Goal: Transaction & Acquisition: Purchase product/service

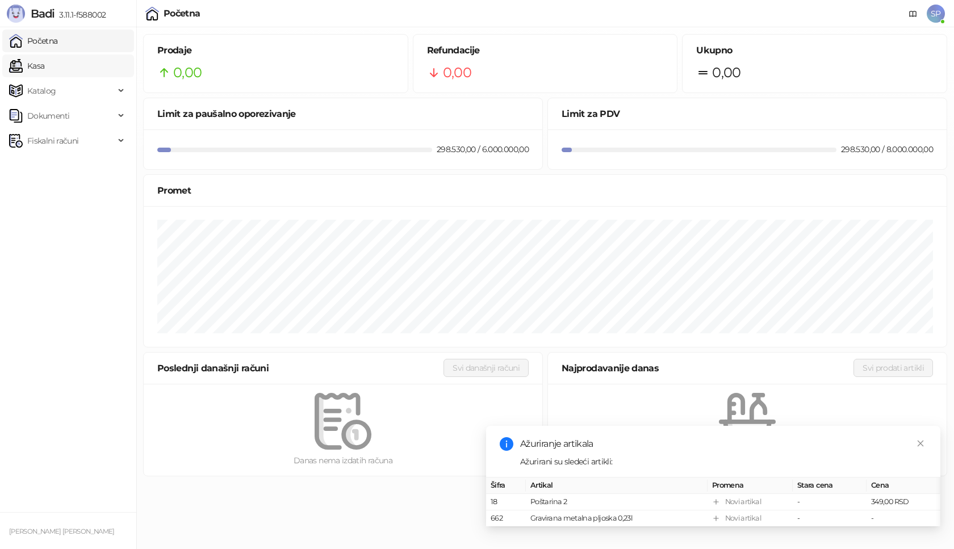
click at [44, 63] on link "Kasa" at bounding box center [26, 66] width 35 height 23
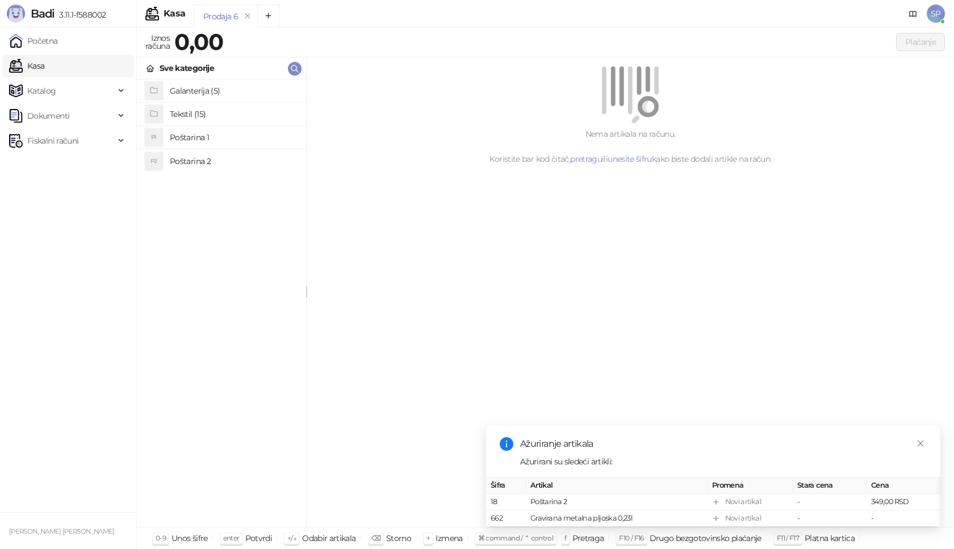
click at [189, 135] on h4 "Poštarina 1" at bounding box center [233, 137] width 127 height 18
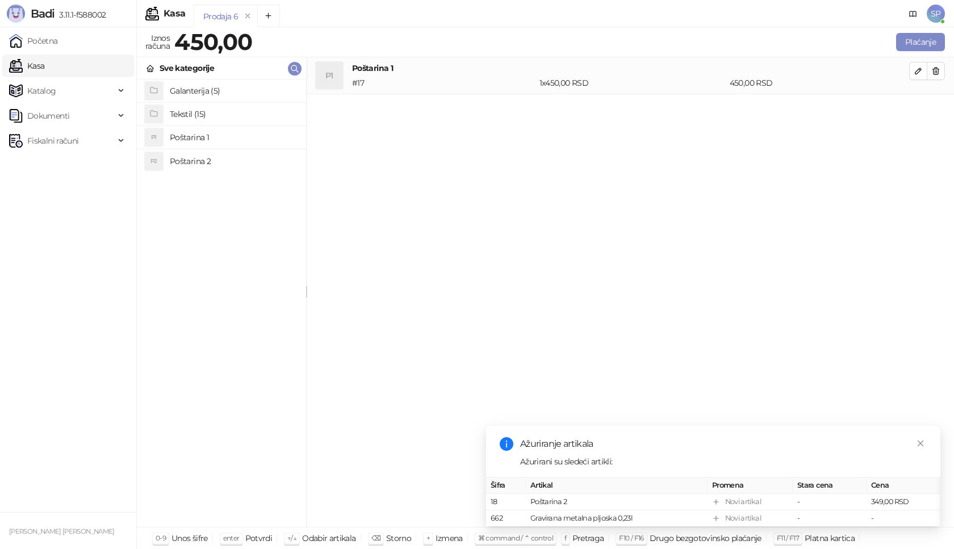
click at [217, 115] on h4 "Tekstil (15)" at bounding box center [233, 114] width 127 height 18
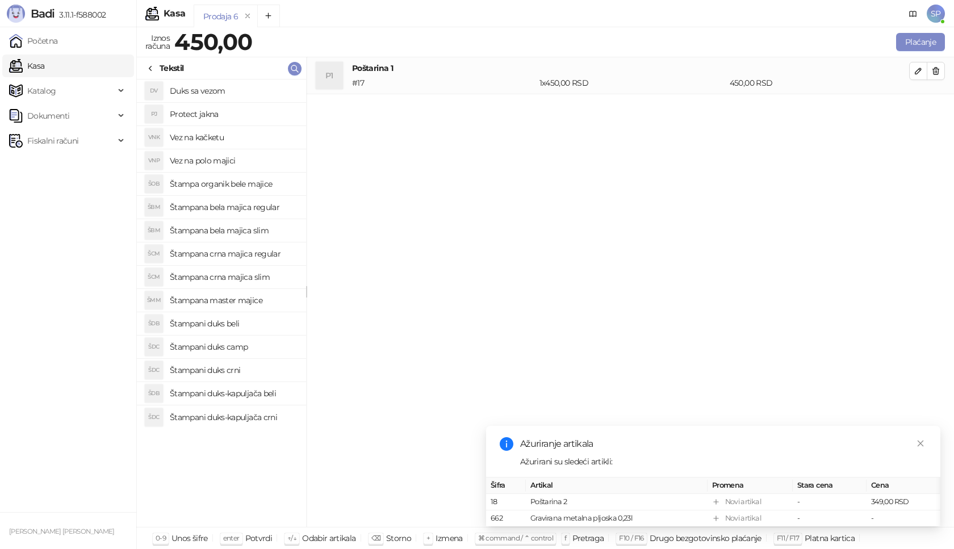
click at [272, 255] on h4 "Štampana crna majica regular" at bounding box center [233, 254] width 127 height 18
click at [922, 107] on icon "button" at bounding box center [918, 107] width 9 height 9
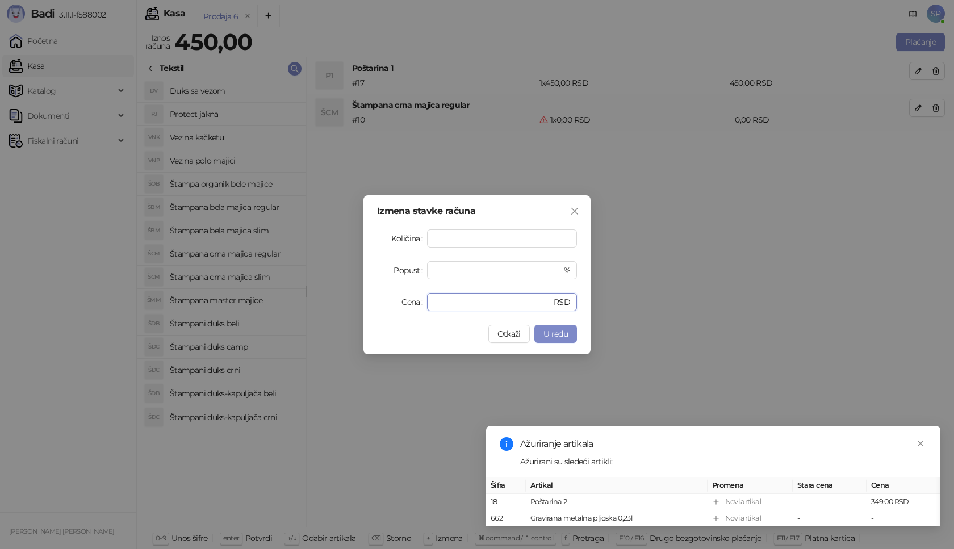
drag, startPoint x: 447, startPoint y: 308, endPoint x: 363, endPoint y: 308, distance: 83.5
click at [363, 308] on div "Izmena stavke računa Količina * Popust * % Cena * RSD Otkaži U redu" at bounding box center [476, 274] width 227 height 159
type input "****"
click at [924, 439] on icon "close" at bounding box center [920, 443] width 8 height 8
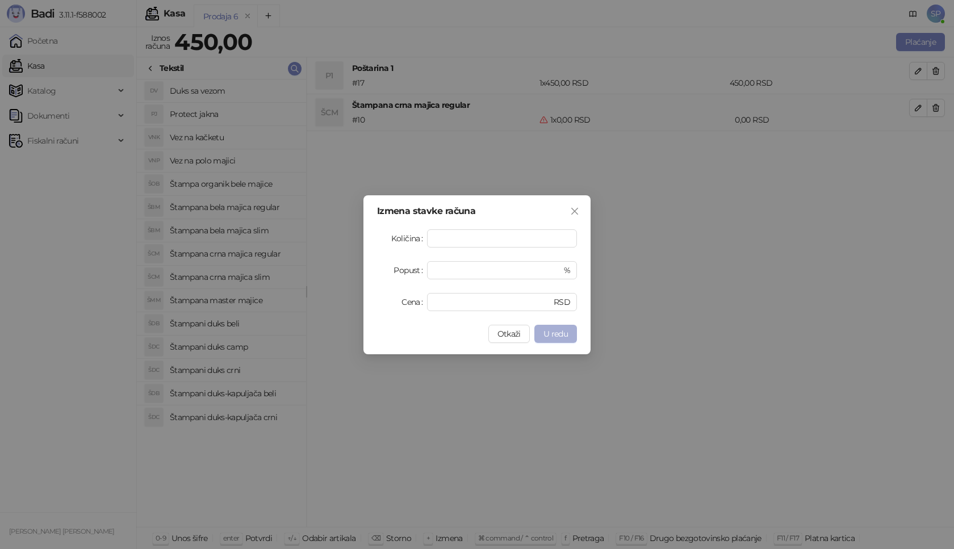
click at [566, 333] on span "U redu" at bounding box center [555, 334] width 24 height 10
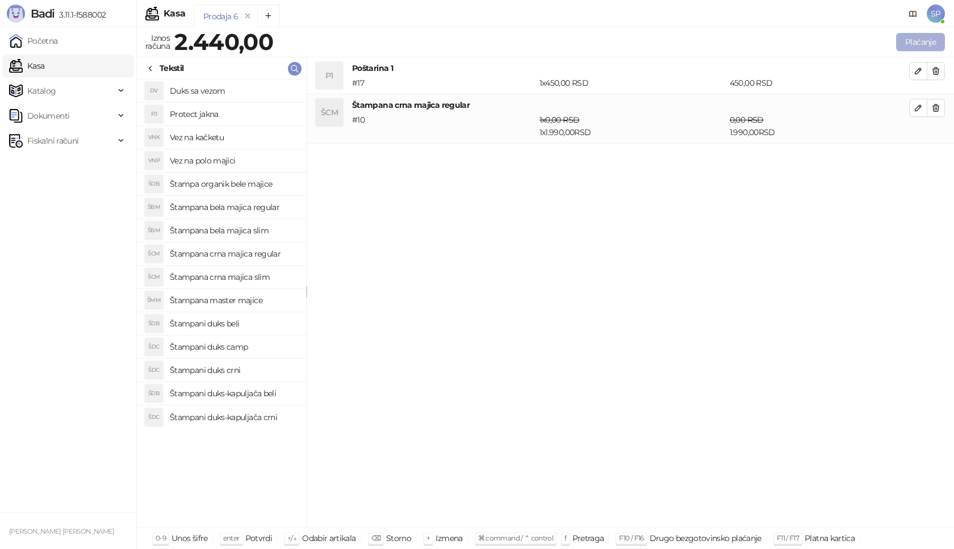
click at [920, 40] on button "Plaćanje" at bounding box center [920, 42] width 49 height 18
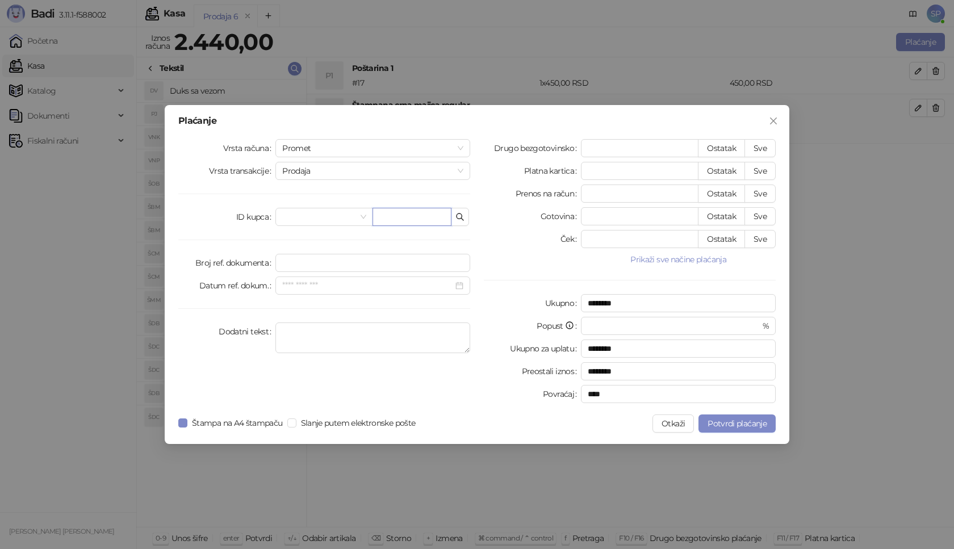
click at [404, 216] on input "text" at bounding box center [411, 217] width 79 height 18
paste input "**********"
type input "**********"
click at [759, 147] on button "Sve" at bounding box center [759, 148] width 31 height 18
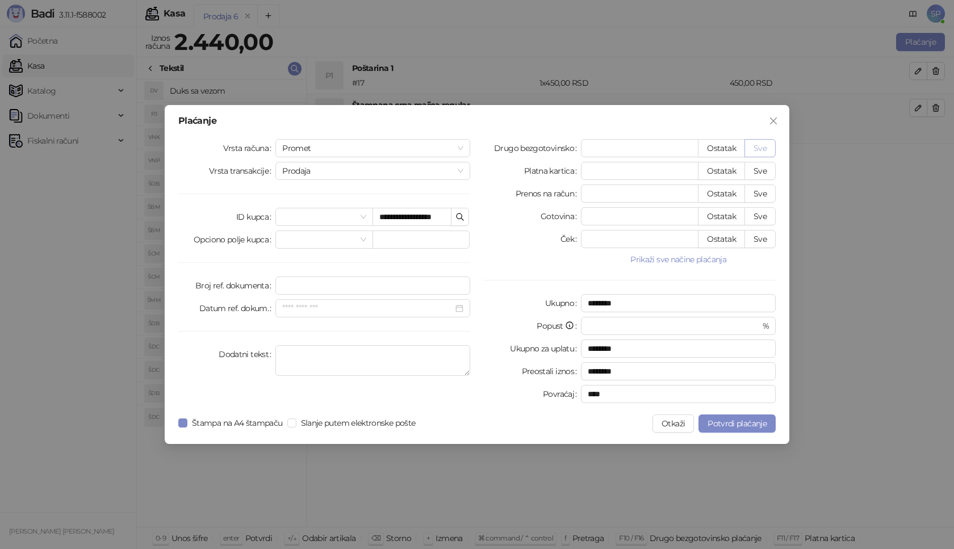
type input "****"
click at [727, 427] on span "Potvrdi plaćanje" at bounding box center [736, 423] width 59 height 10
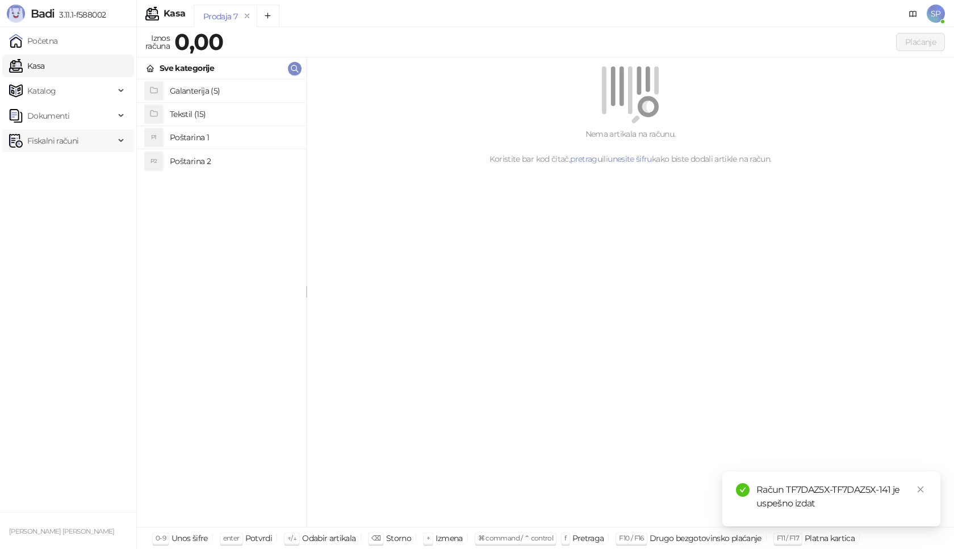
click at [110, 144] on span "Fiskalni računi" at bounding box center [62, 140] width 106 height 23
click at [76, 168] on link "Izdati računi" at bounding box center [45, 165] width 62 height 23
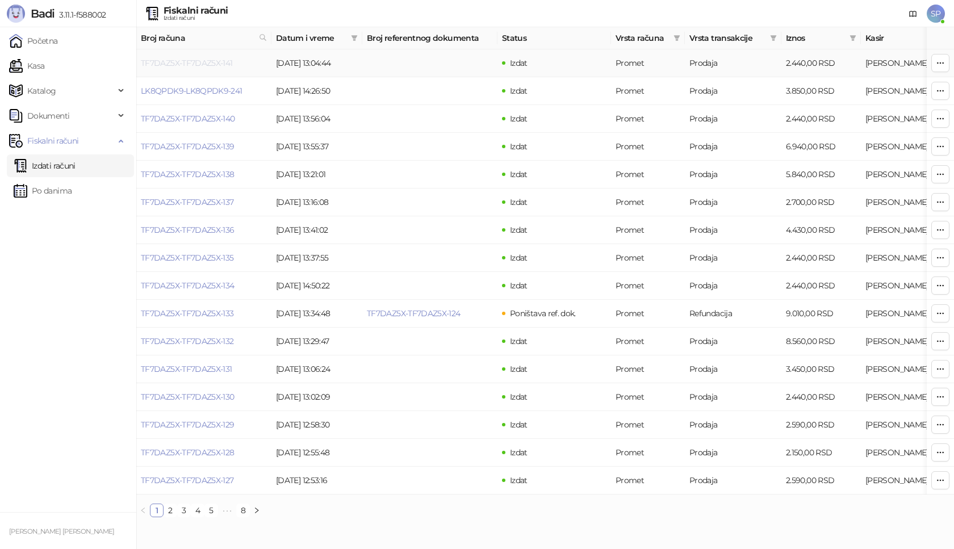
click at [195, 61] on link "TF7DAZ5X-TF7DAZ5X-141" at bounding box center [187, 63] width 92 height 10
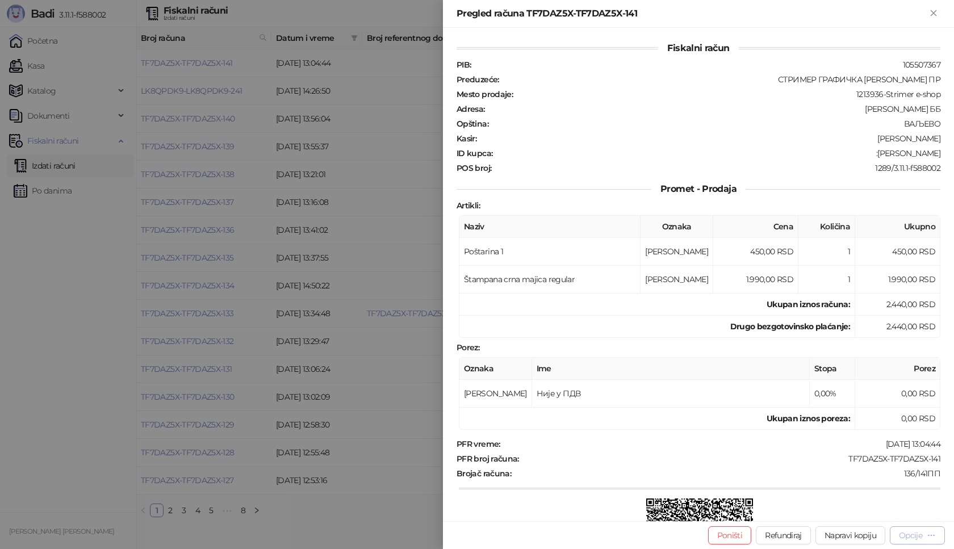
click at [916, 535] on div "Opcije" at bounding box center [910, 535] width 23 height 10
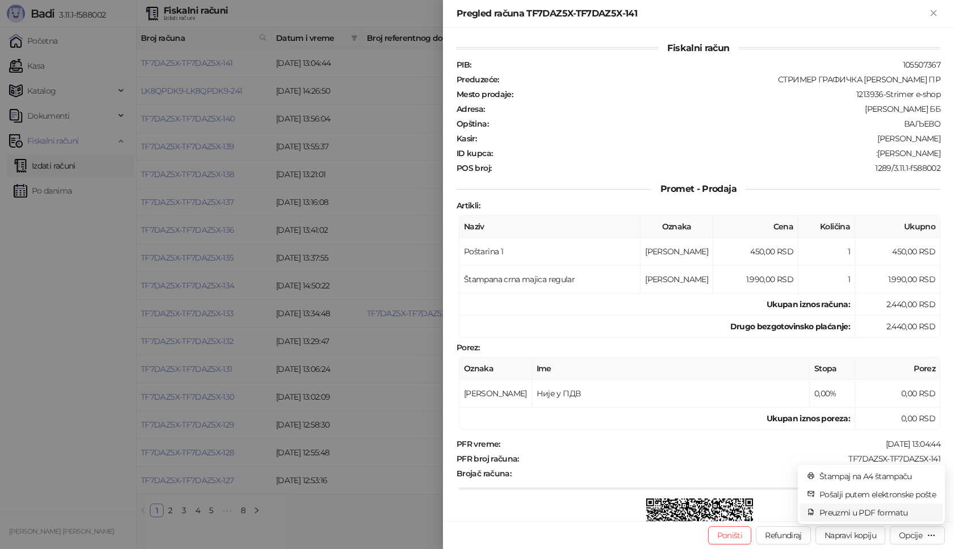
click at [857, 513] on span "Preuzmi u PDF formatu" at bounding box center [877, 512] width 116 height 12
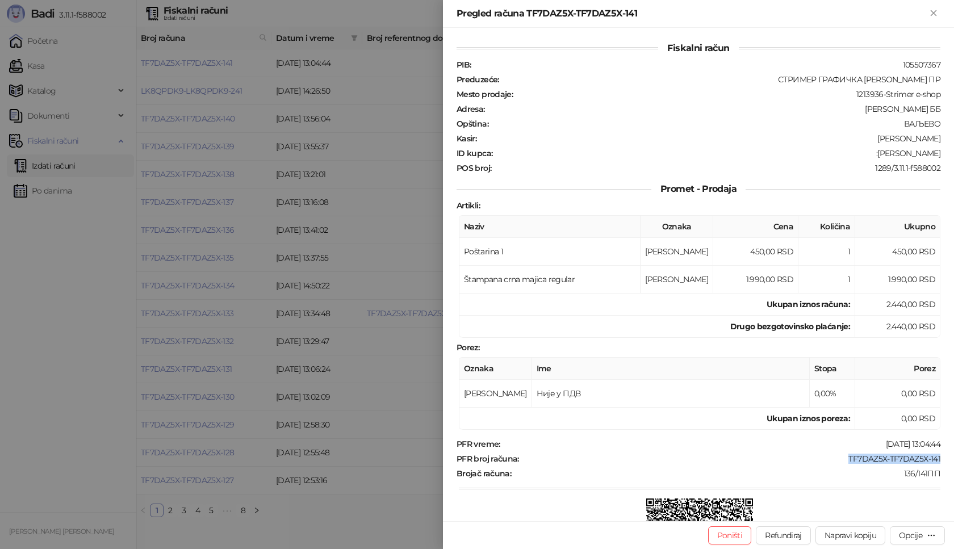
drag, startPoint x: 834, startPoint y: 462, endPoint x: 935, endPoint y: 457, distance: 100.6
click at [935, 457] on div "Fiskalni račun PIB : 105507367 Preduzeće : СТРИМЕР ГРАФИЧКА РАДЊА [PERSON_NAME]…" at bounding box center [698, 274] width 511 height 493
copy div "TF7DAZ5X-TF7DAZ5X-141"
drag, startPoint x: 855, startPoint y: 152, endPoint x: 949, endPoint y: 152, distance: 93.7
click at [949, 152] on div "Fiskalni račun PIB : 105507367 Preduzeće : СТРИМЕР ГРАФИЧКА РАДЊА [PERSON_NAME]…" at bounding box center [698, 274] width 511 height 493
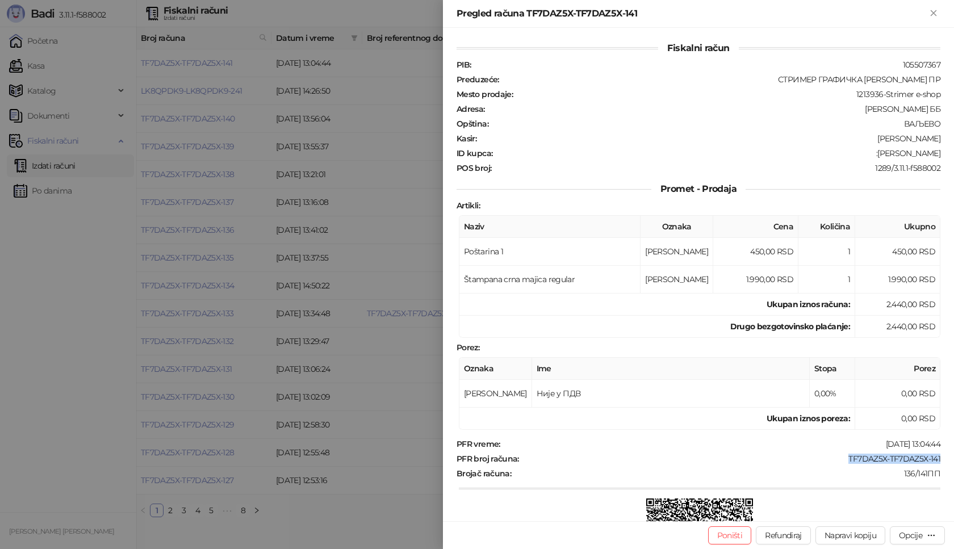
copy div "[PERSON_NAME]"
click at [935, 14] on icon "Zatvori" at bounding box center [933, 12] width 5 height 5
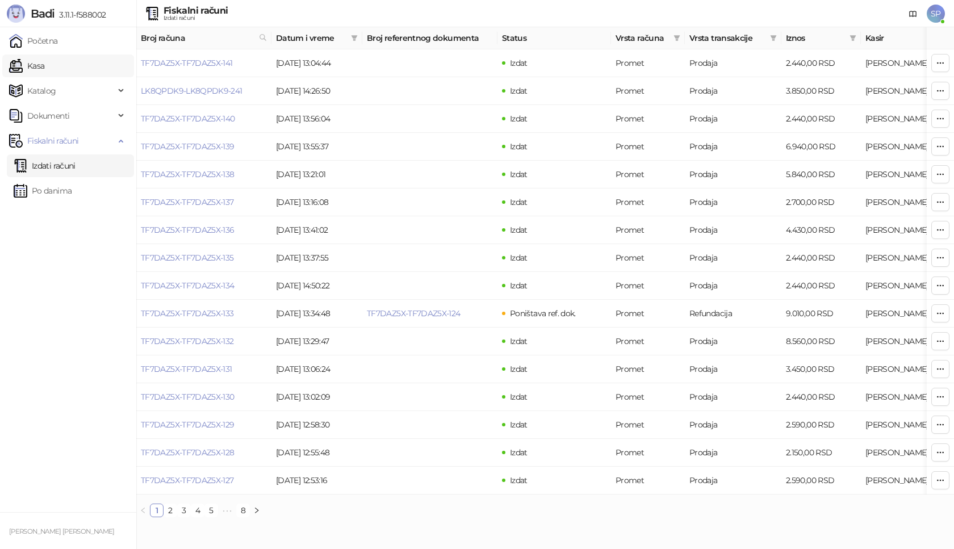
click at [44, 65] on link "Kasa" at bounding box center [26, 66] width 35 height 23
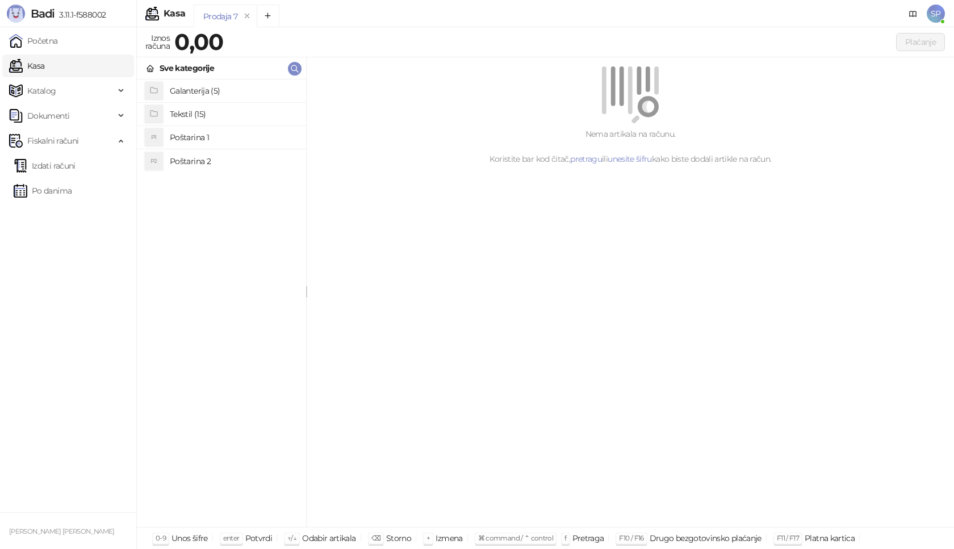
click at [229, 138] on h4 "Poštarina 1" at bounding box center [233, 137] width 127 height 18
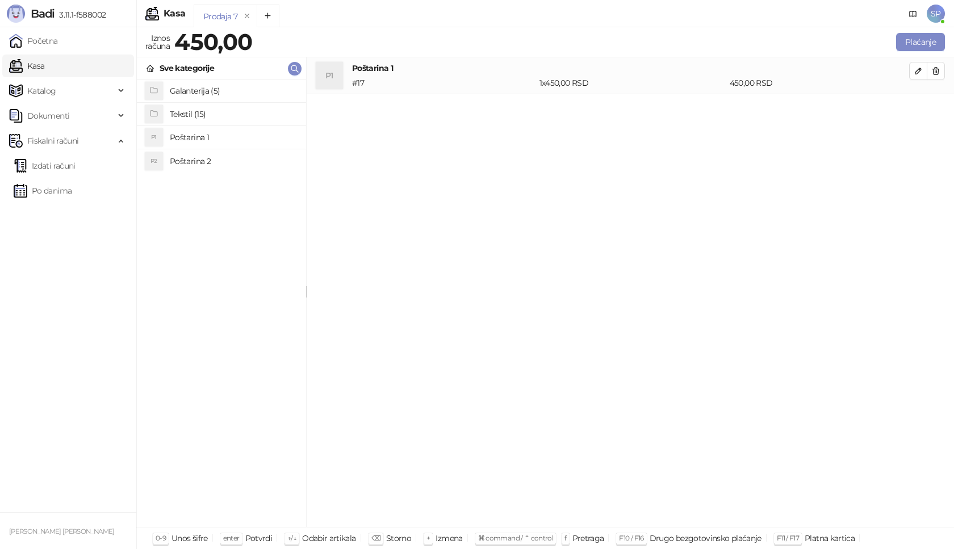
click at [238, 110] on h4 "Tekstil (15)" at bounding box center [233, 114] width 127 height 18
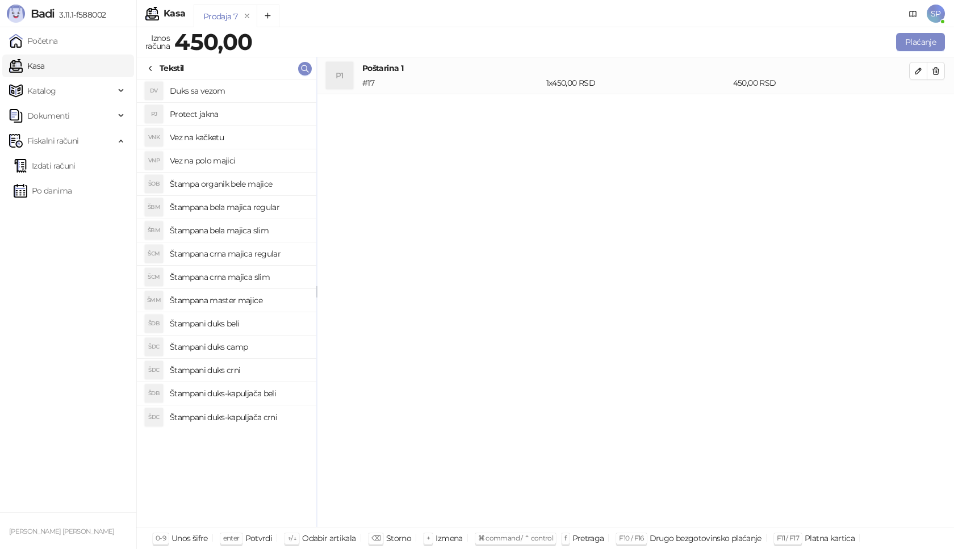
drag, startPoint x: 307, startPoint y: 295, endPoint x: 317, endPoint y: 277, distance: 20.8
click at [151, 69] on icon at bounding box center [150, 68] width 9 height 9
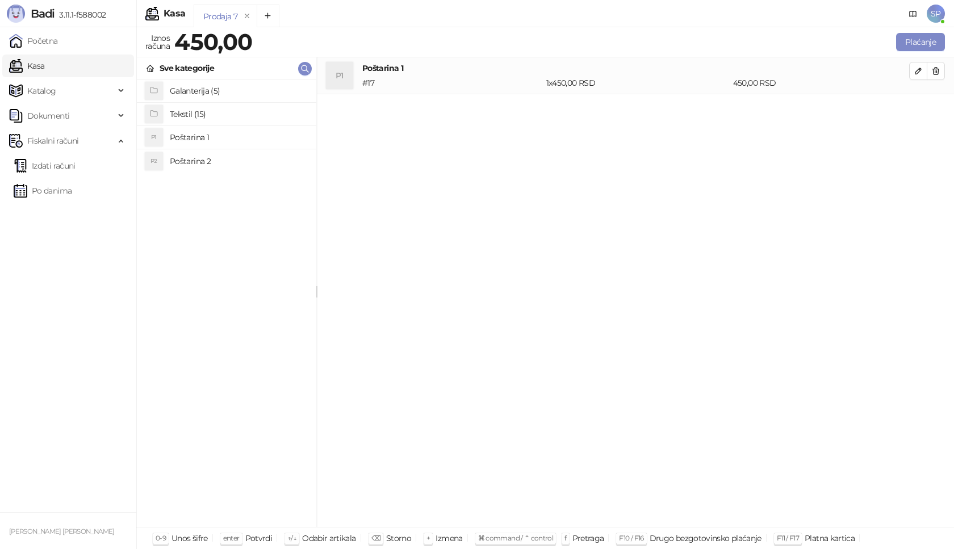
click at [231, 111] on h4 "Tekstil (15)" at bounding box center [238, 114] width 137 height 18
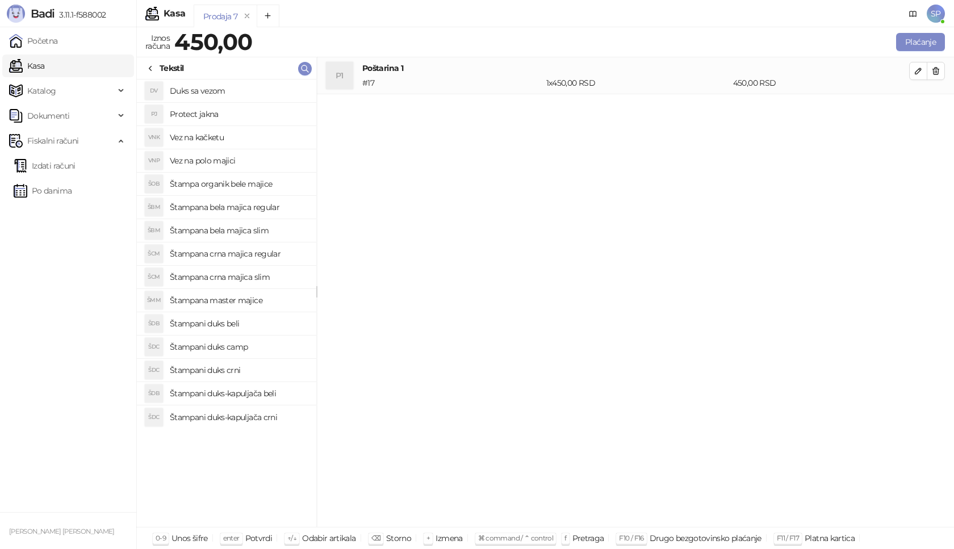
click at [157, 66] on div "Tekstil" at bounding box center [164, 68] width 37 height 12
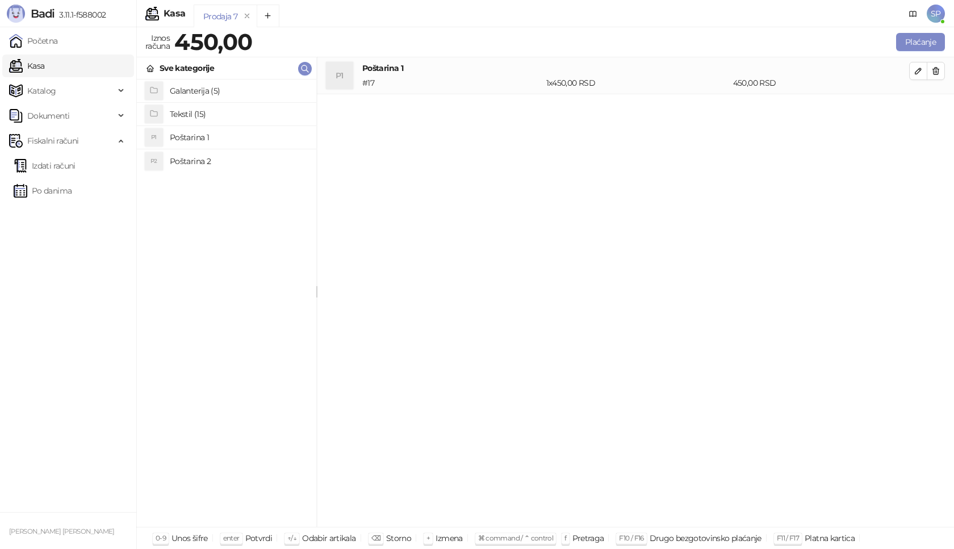
click at [201, 91] on h4 "Galanterija (5)" at bounding box center [238, 91] width 137 height 18
click at [149, 68] on icon at bounding box center [150, 68] width 9 height 9
click at [206, 113] on h4 "Tekstil (15)" at bounding box center [238, 114] width 137 height 18
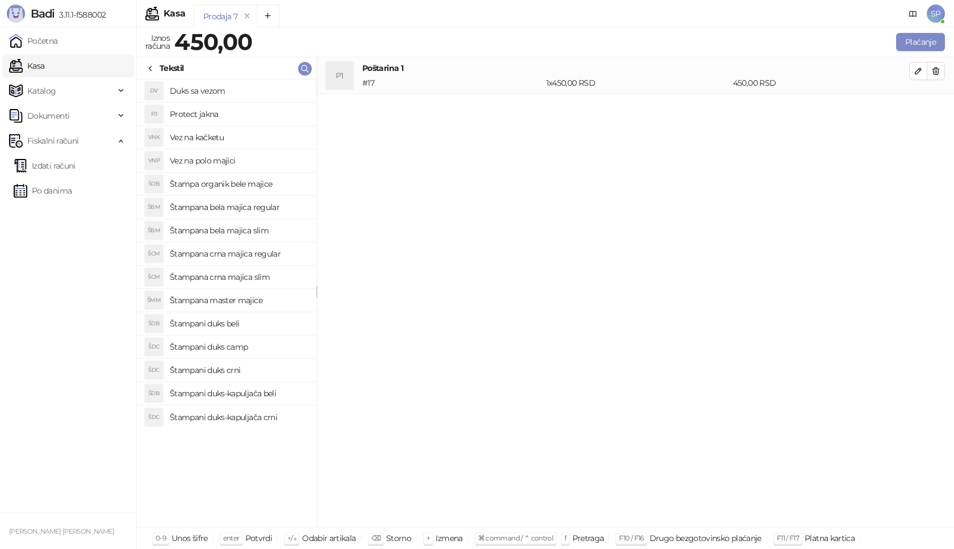
click at [250, 365] on h4 "Štampani duks crni" at bounding box center [238, 370] width 137 height 18
click at [916, 110] on icon "button" at bounding box center [918, 107] width 9 height 9
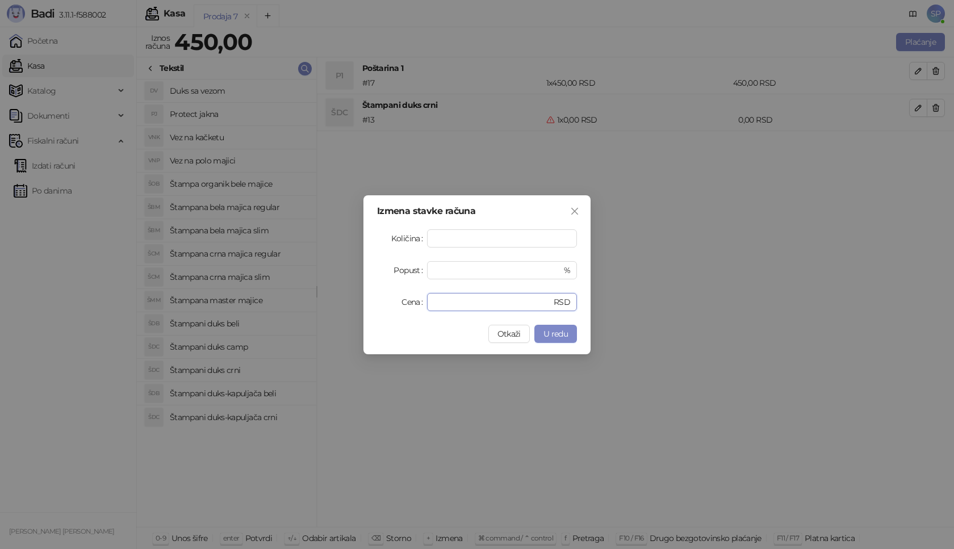
drag, startPoint x: 456, startPoint y: 303, endPoint x: 269, endPoint y: 308, distance: 187.4
click at [269, 308] on div "Izmena stavke računa Količina * Popust * % Cena * RSD Otkaži U redu" at bounding box center [477, 274] width 954 height 549
click at [545, 329] on span "U redu" at bounding box center [555, 334] width 24 height 10
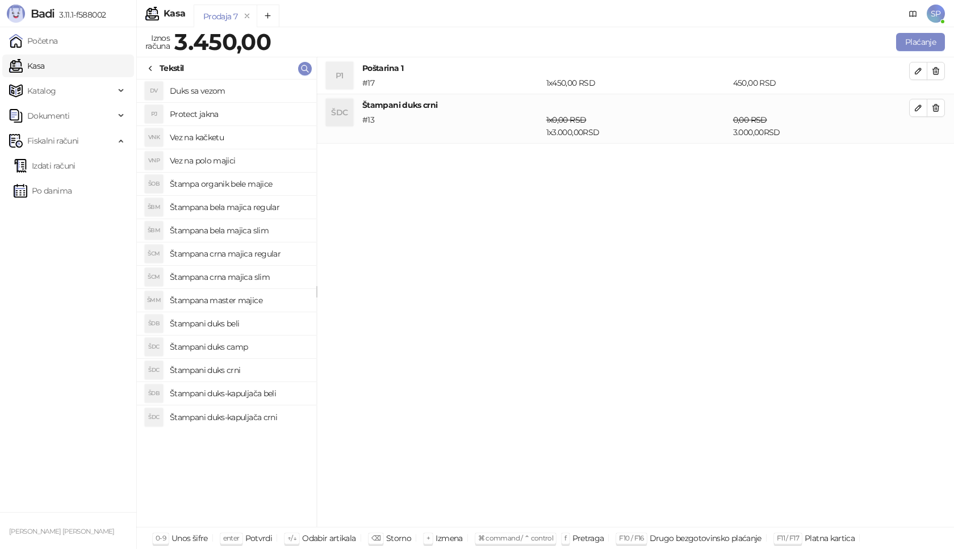
click at [271, 299] on h4 "Štampana master majice" at bounding box center [238, 300] width 137 height 18
click at [916, 156] on icon "button" at bounding box center [918, 157] width 9 height 9
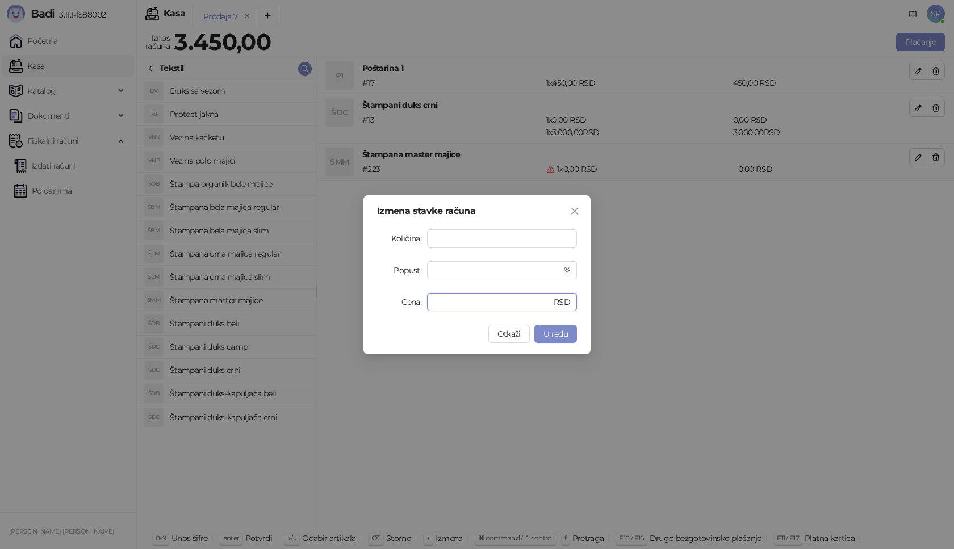
drag, startPoint x: 445, startPoint y: 304, endPoint x: 340, endPoint y: 307, distance: 105.6
click at [340, 307] on div "Izmena stavke računa Količina * Popust * % Cena * RSD Otkaži U redu" at bounding box center [477, 274] width 954 height 549
type input "****"
click at [559, 337] on span "U redu" at bounding box center [555, 334] width 24 height 10
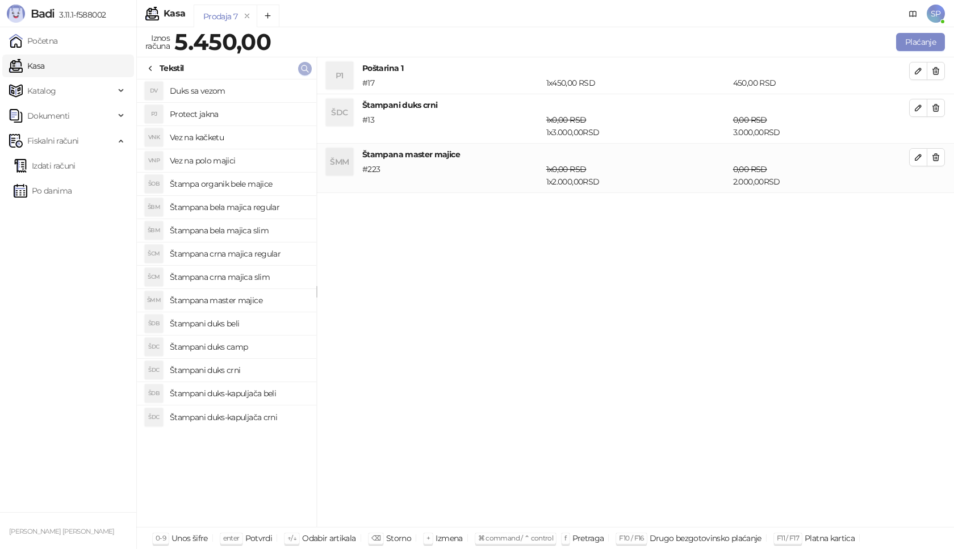
click at [308, 65] on icon "button" at bounding box center [304, 68] width 9 height 9
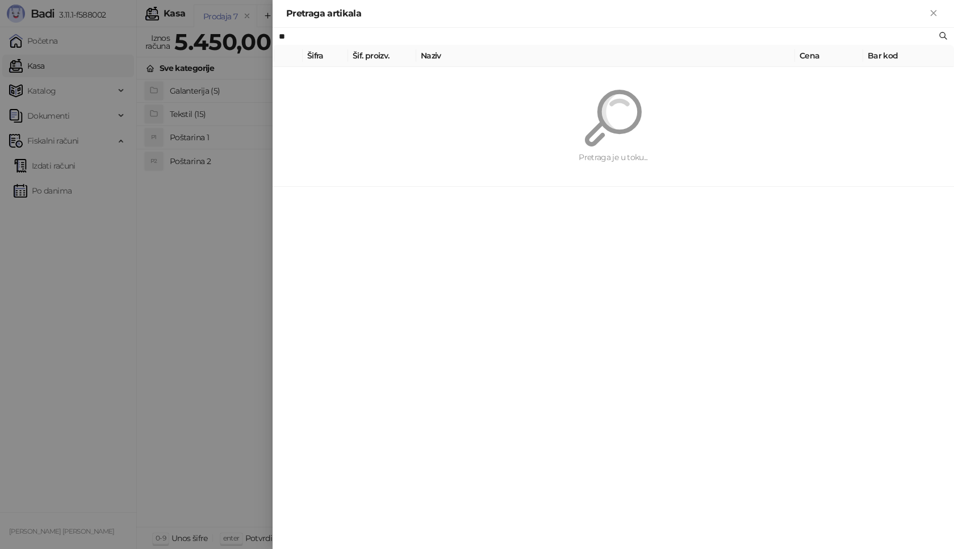
type input "*"
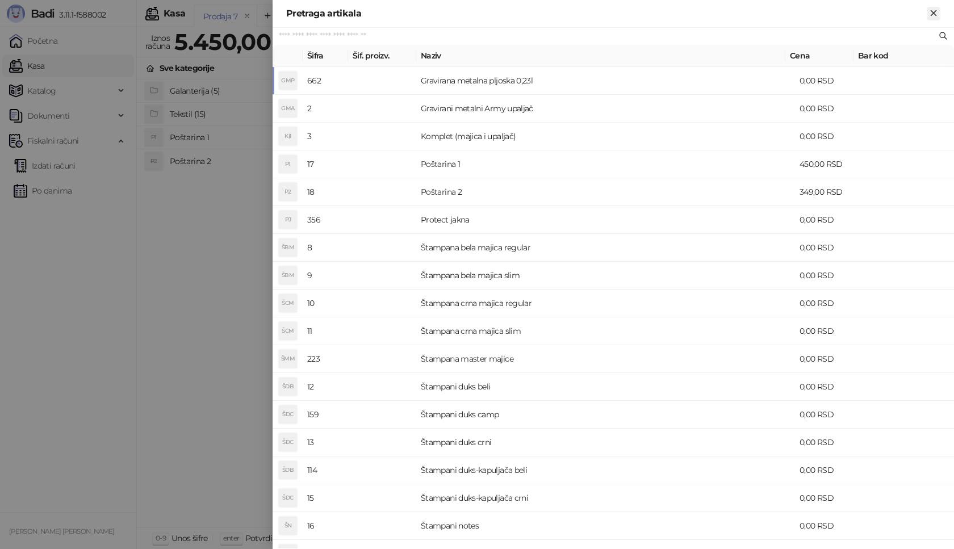
click at [931, 13] on icon "Zatvori" at bounding box center [933, 13] width 10 height 10
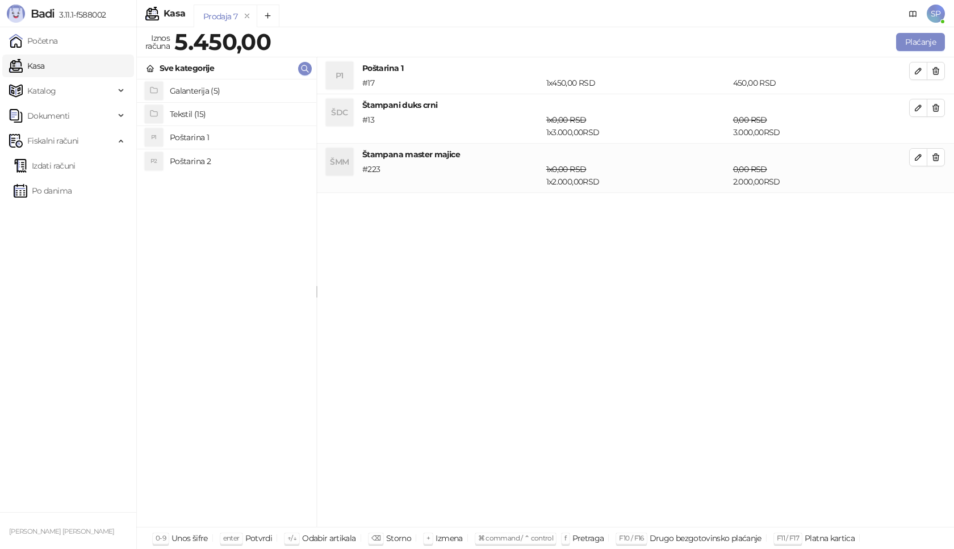
click at [248, 112] on h4 "Tekstil (15)" at bounding box center [238, 114] width 137 height 18
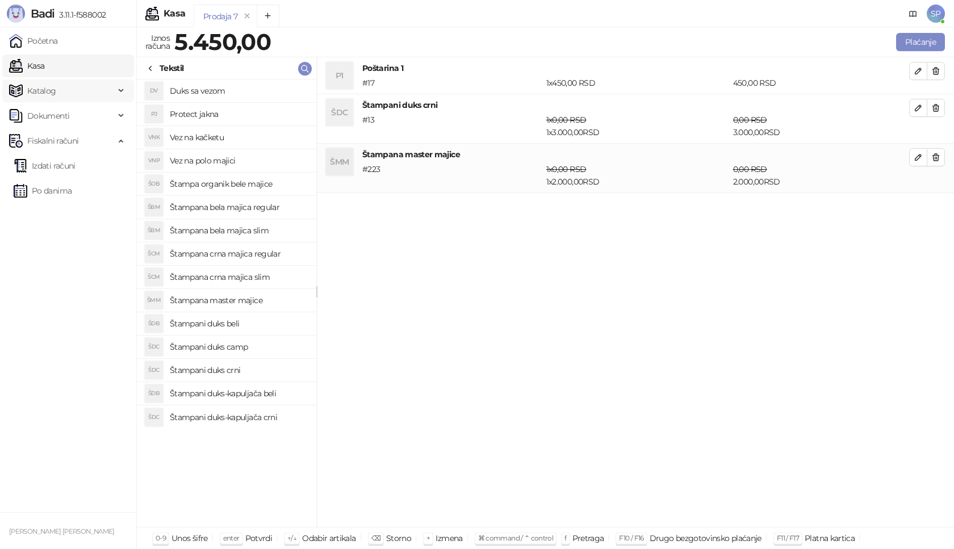
click at [58, 86] on span "Katalog" at bounding box center [62, 90] width 106 height 23
click at [53, 168] on link "Artikli" at bounding box center [34, 165] width 40 height 23
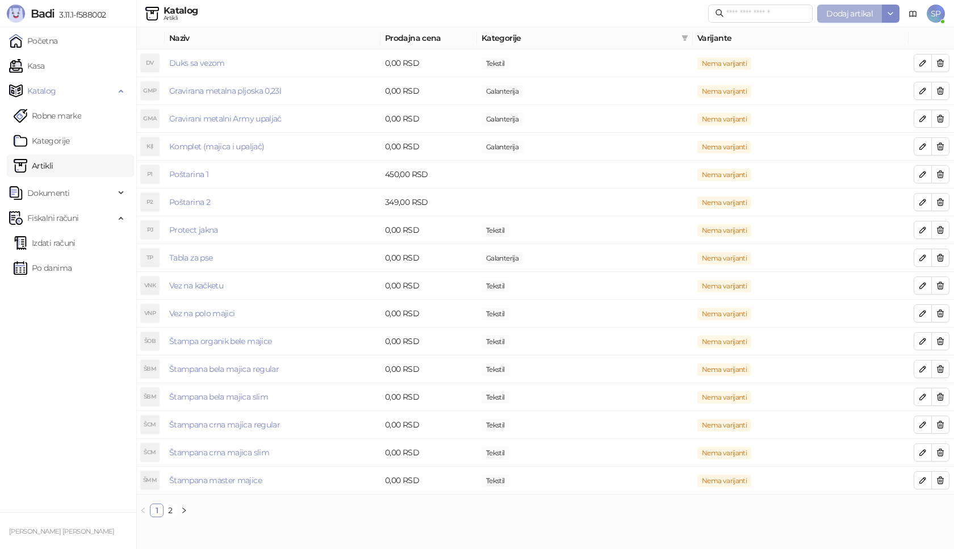
click at [849, 12] on span "Dodaj artikal" at bounding box center [849, 14] width 47 height 10
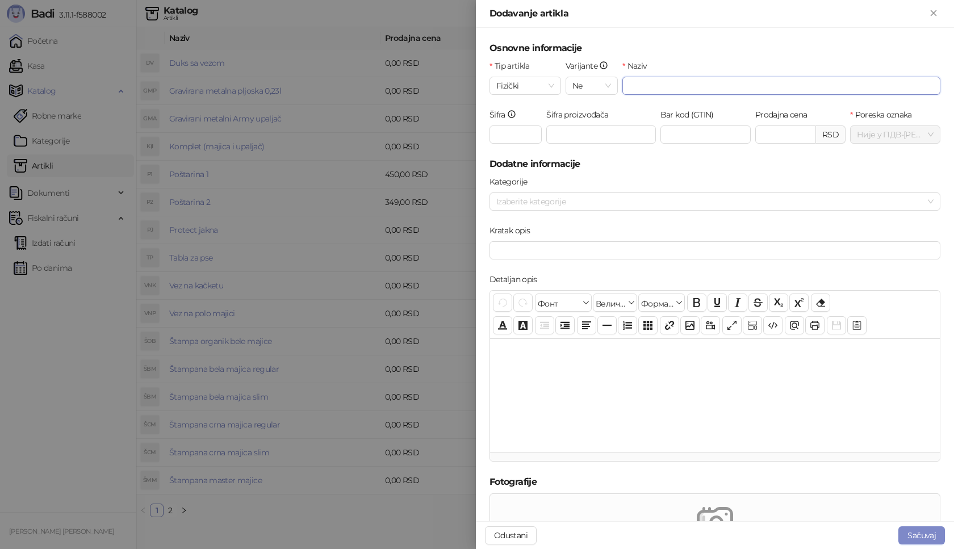
click at [651, 88] on input "Naziv" at bounding box center [781, 86] width 318 height 18
type input "**********"
click at [536, 132] on input "Šifra" at bounding box center [515, 134] width 52 height 18
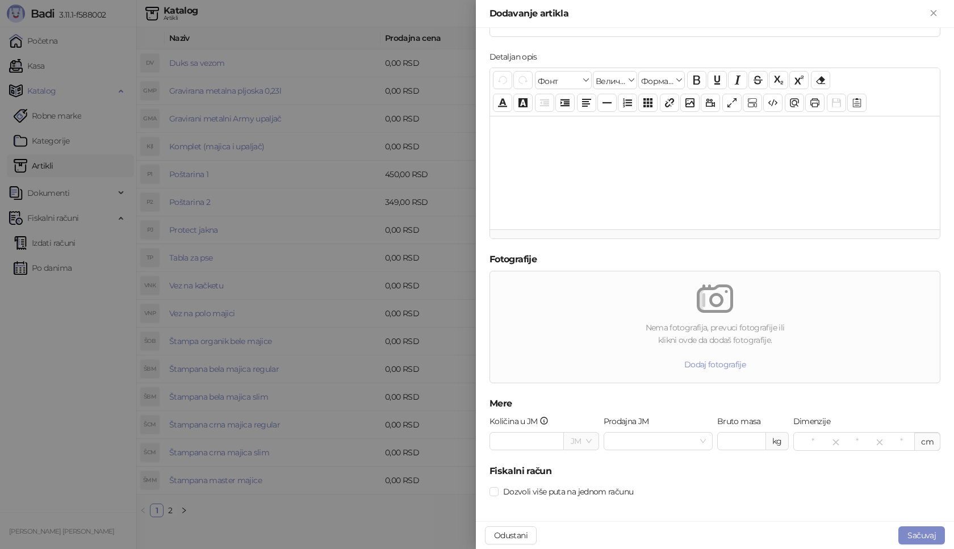
scroll to position [229, 0]
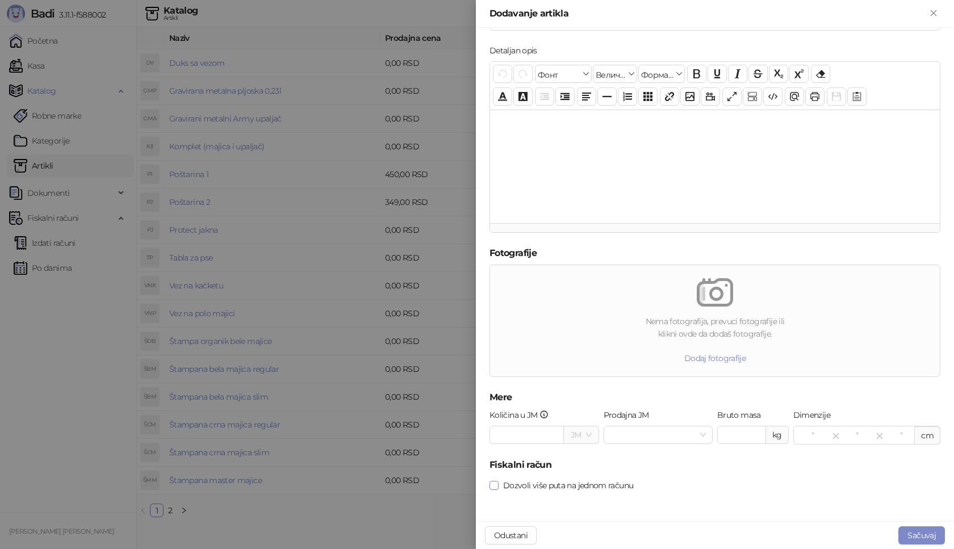
type input "***"
click at [911, 530] on button "Sačuvaj" at bounding box center [921, 535] width 47 height 18
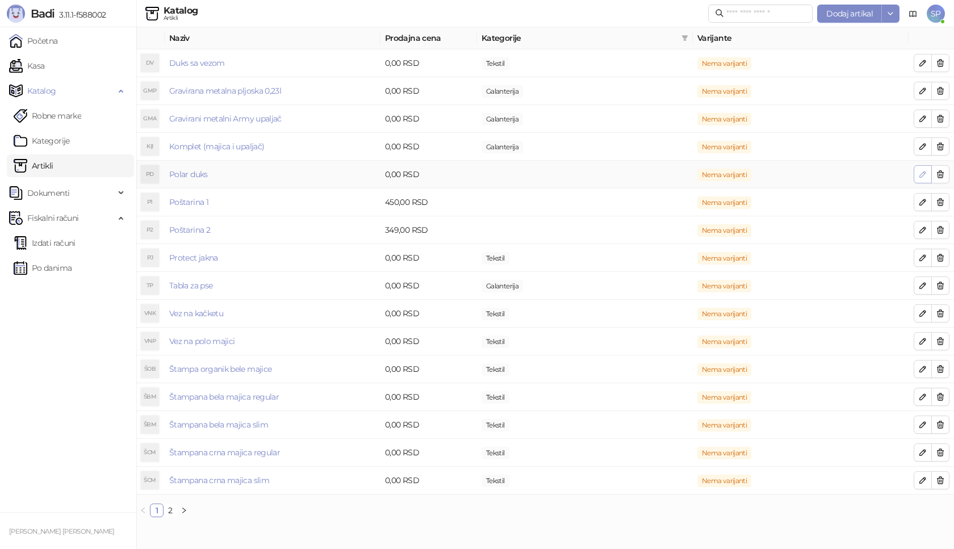
click at [920, 173] on icon "button" at bounding box center [922, 174] width 9 height 9
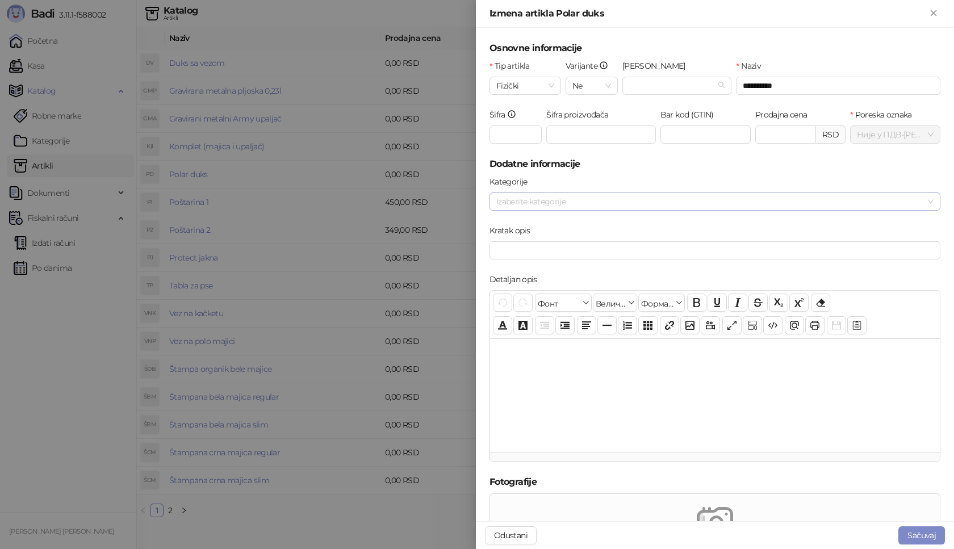
click at [587, 202] on div at bounding box center [709, 202] width 434 height 16
click at [549, 241] on span "Tekstil" at bounding box center [723, 240] width 409 height 14
click at [916, 532] on button "Sačuvaj" at bounding box center [921, 535] width 47 height 18
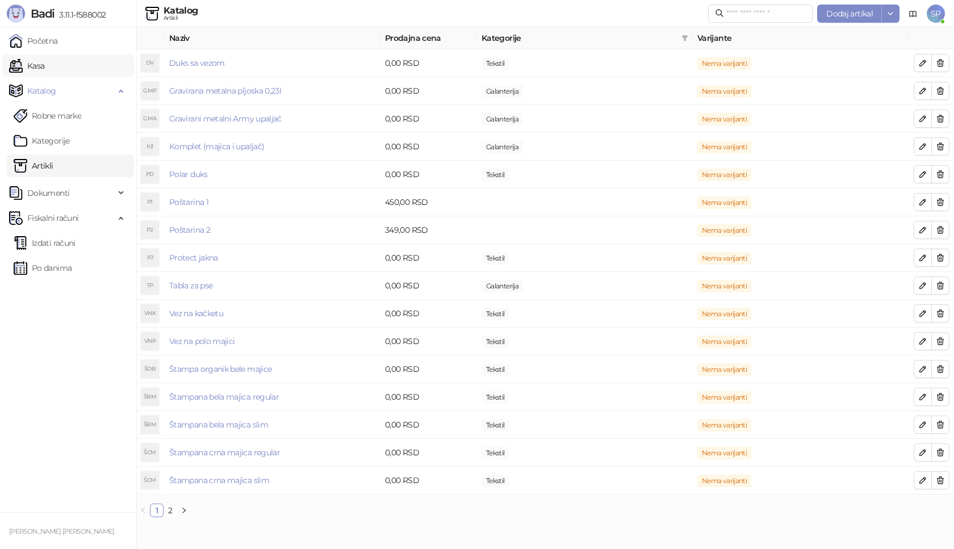
click at [44, 66] on link "Kasa" at bounding box center [26, 66] width 35 height 23
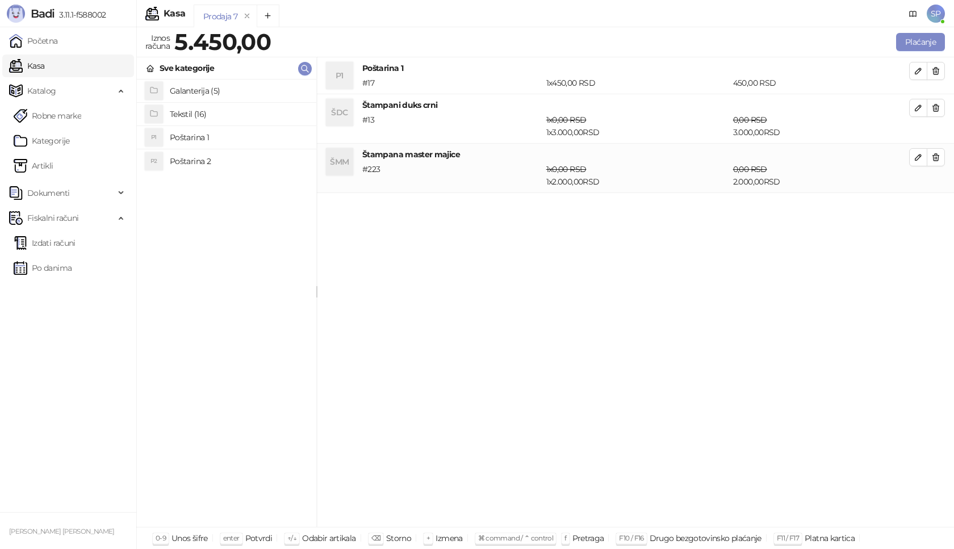
click at [224, 113] on h4 "Tekstil (16)" at bounding box center [238, 114] width 137 height 18
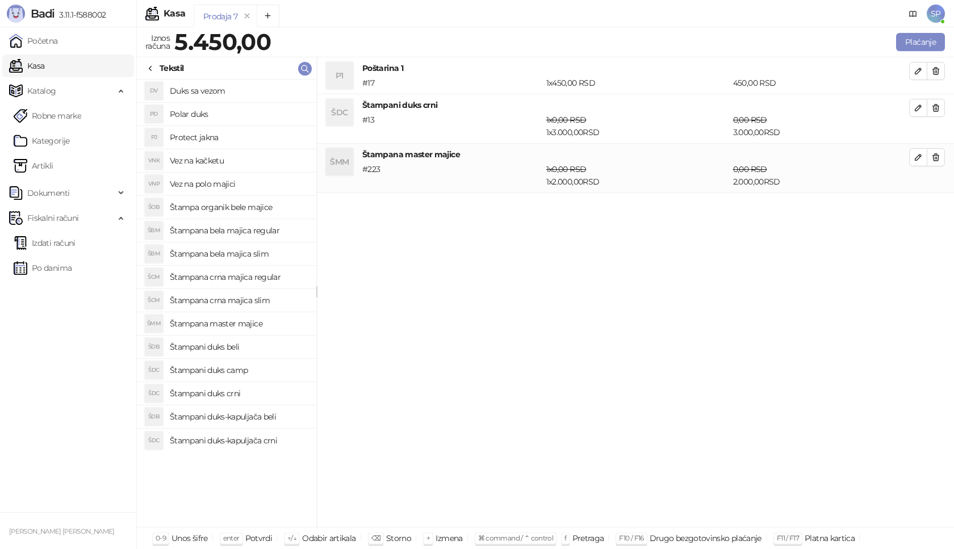
click at [225, 115] on h4 "Polar duks" at bounding box center [238, 114] width 137 height 18
click at [919, 206] on icon "button" at bounding box center [918, 206] width 9 height 9
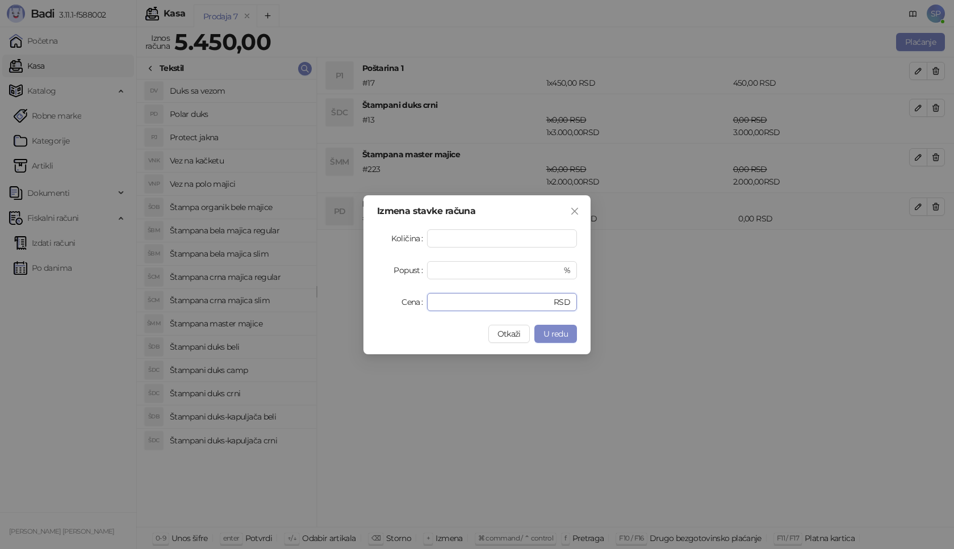
drag, startPoint x: 453, startPoint y: 300, endPoint x: 366, endPoint y: 304, distance: 86.4
click at [366, 304] on div "Izmena stavke računa Količina * Popust * % Cena * RSD Otkaži U redu" at bounding box center [476, 274] width 227 height 159
click at [549, 330] on span "U redu" at bounding box center [555, 334] width 24 height 10
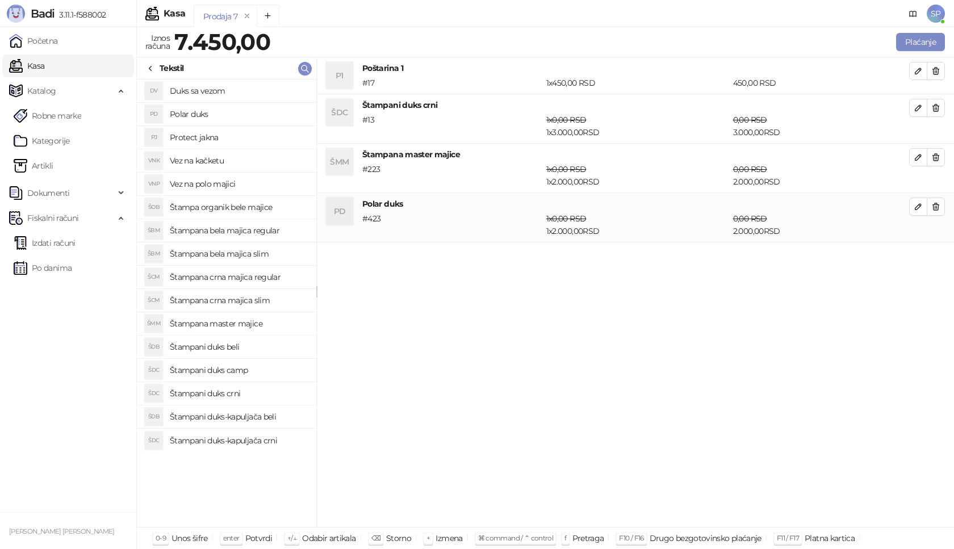
click at [163, 65] on div "Tekstil" at bounding box center [172, 68] width 24 height 12
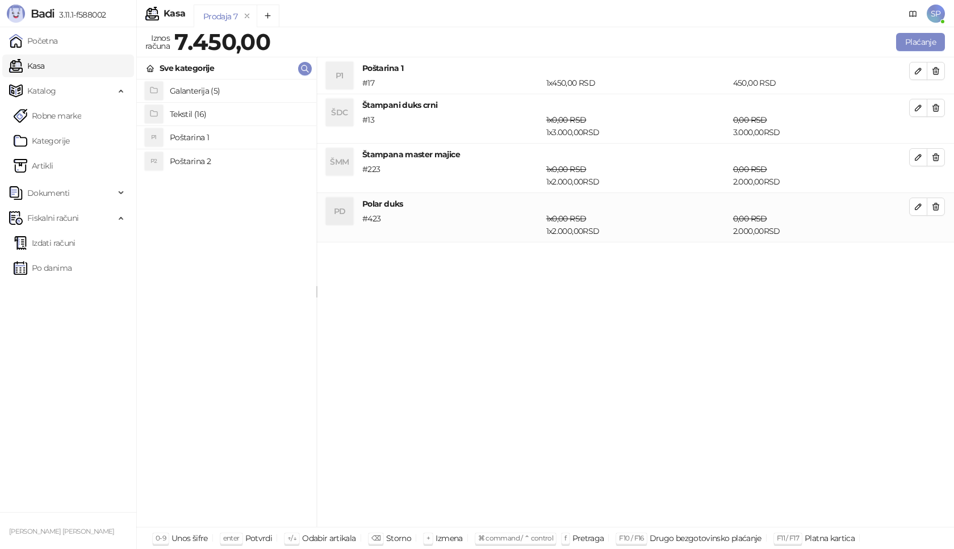
click at [211, 94] on h4 "Galanterija (5)" at bounding box center [238, 91] width 137 height 18
click at [148, 68] on icon at bounding box center [150, 68] width 9 height 9
click at [200, 118] on h4 "Tekstil (16)" at bounding box center [238, 114] width 137 height 18
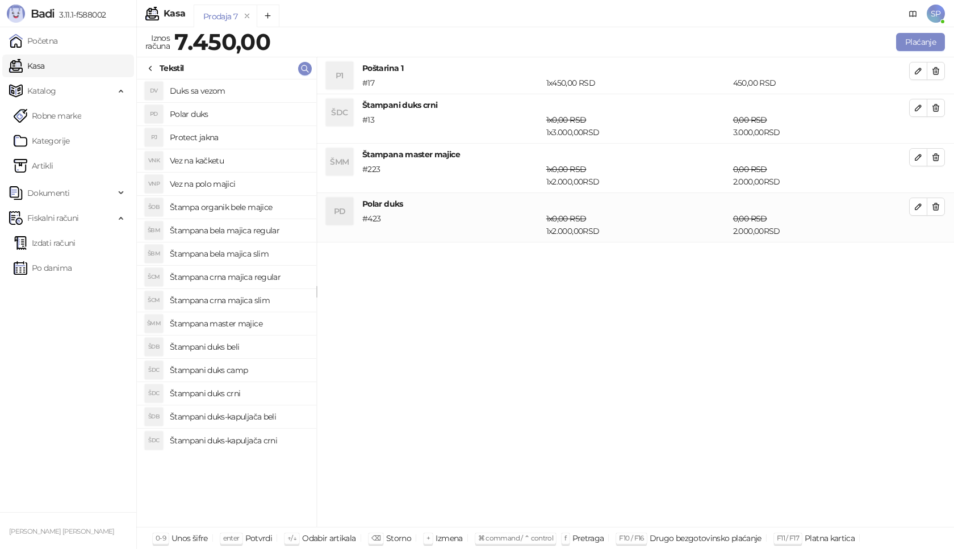
click at [253, 160] on h4 "Vez na kačketu" at bounding box center [238, 161] width 137 height 18
click at [915, 259] on icon "button" at bounding box center [918, 256] width 9 height 9
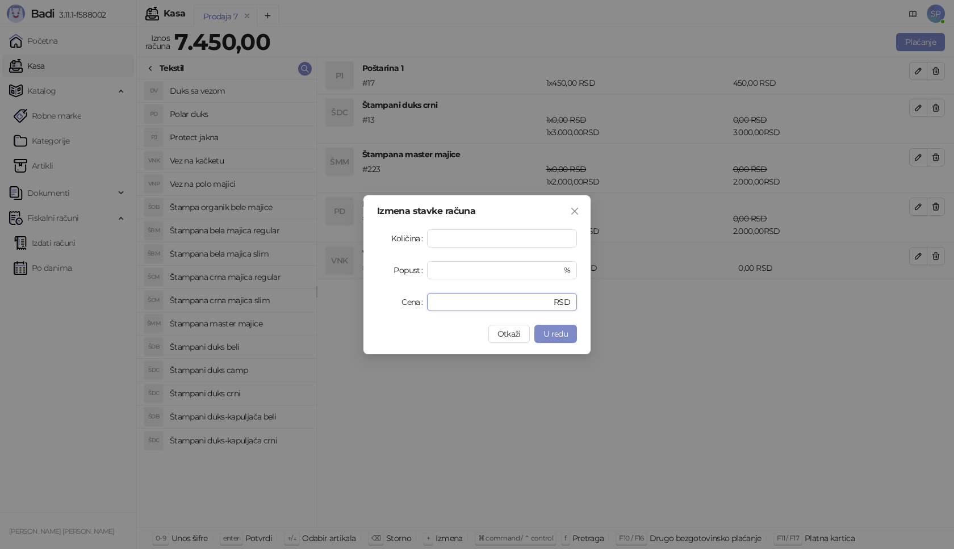
drag, startPoint x: 475, startPoint y: 300, endPoint x: 344, endPoint y: 307, distance: 131.9
click at [344, 307] on div "Izmena stavke računa Količina * Popust * % Cena * RSD Otkaži U redu" at bounding box center [477, 274] width 954 height 549
type input "****"
click at [547, 331] on span "U redu" at bounding box center [555, 334] width 24 height 10
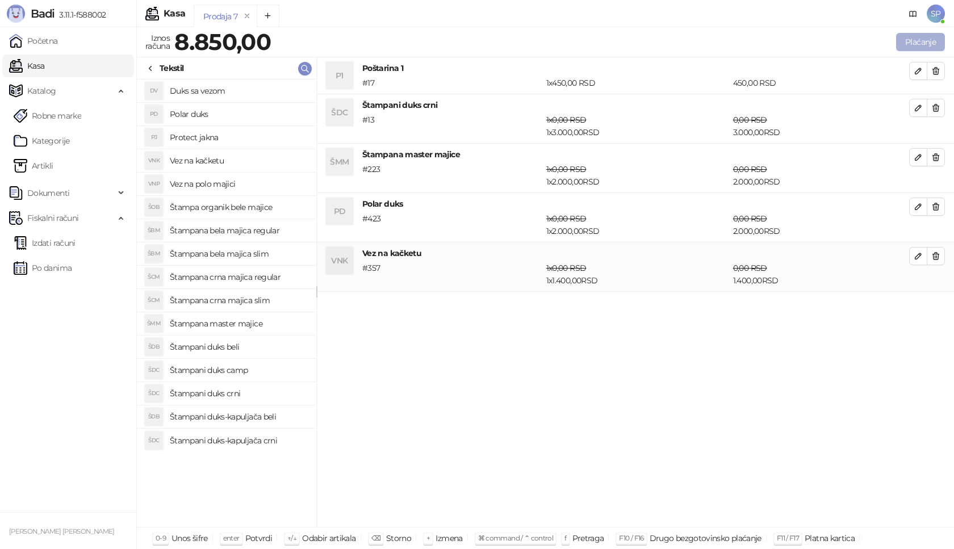
click at [919, 40] on button "Plaćanje" at bounding box center [920, 42] width 49 height 18
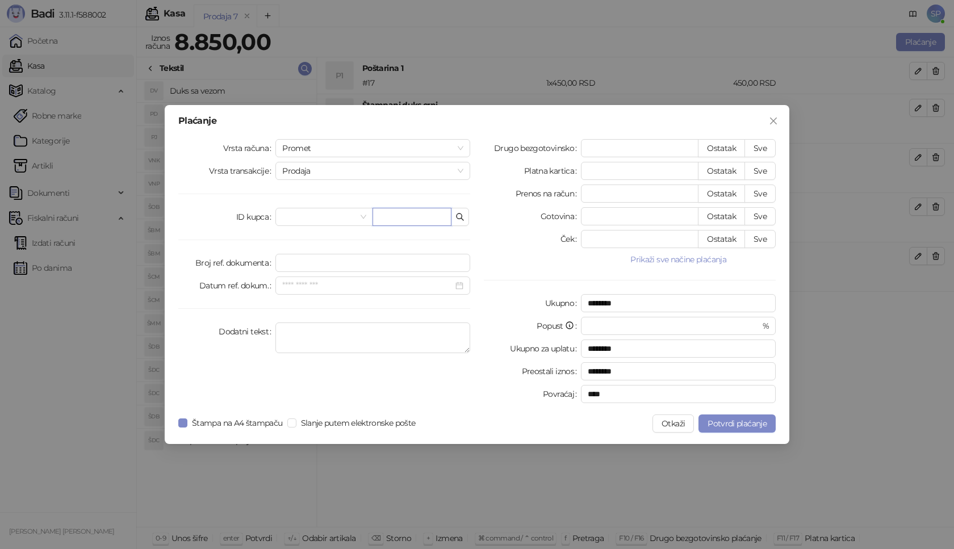
click at [417, 215] on input "text" at bounding box center [411, 217] width 79 height 18
paste input "**********"
type input "**********"
click at [757, 149] on button "Sve" at bounding box center [759, 148] width 31 height 18
type input "****"
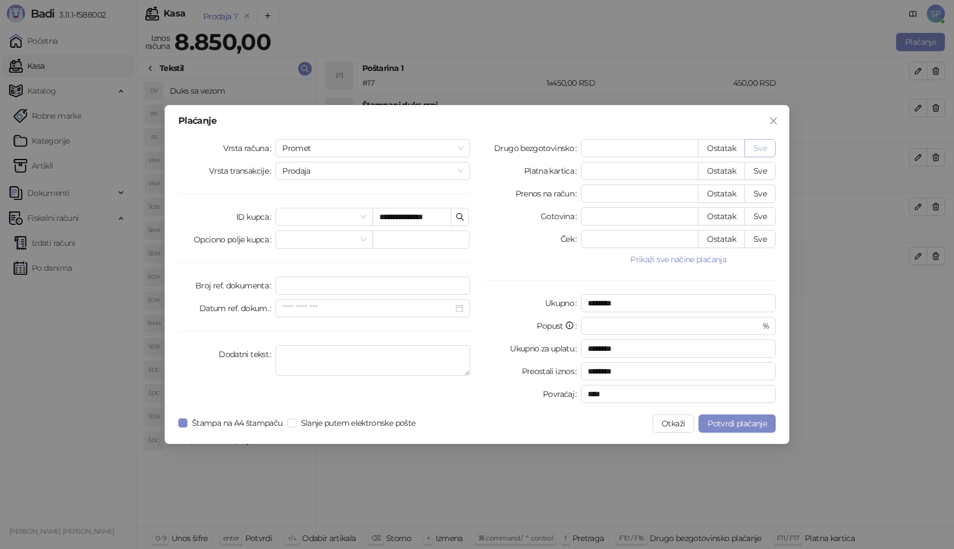
type input "****"
click at [730, 425] on span "Potvrdi plaćanje" at bounding box center [736, 423] width 59 height 10
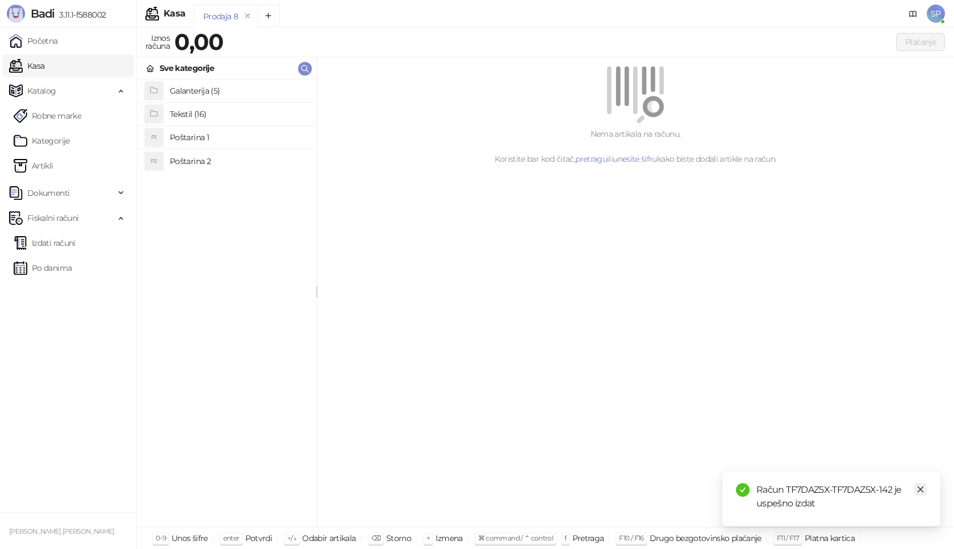
click at [923, 493] on icon "close" at bounding box center [920, 489] width 8 height 8
click at [76, 241] on link "Izdati računi" at bounding box center [45, 243] width 62 height 23
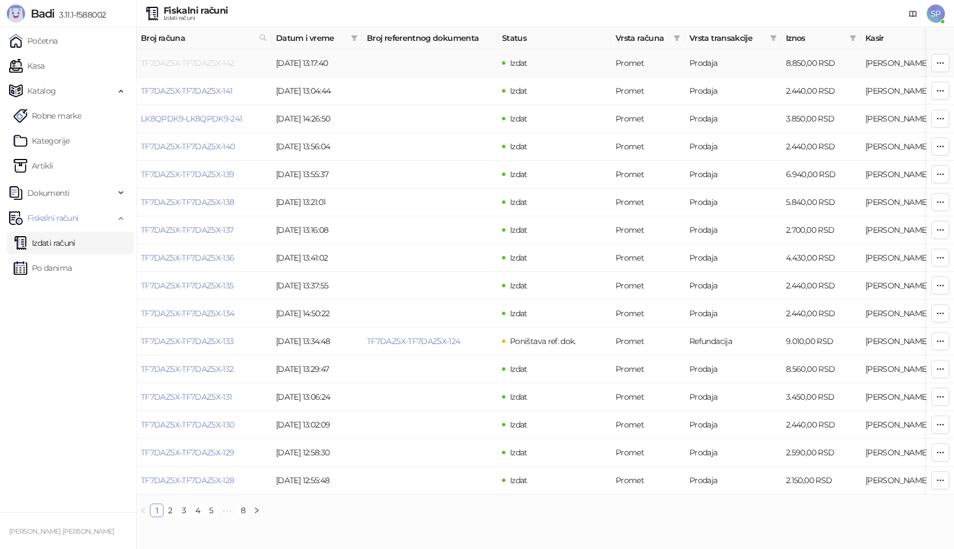
click at [215, 65] on link "TF7DAZ5X-TF7DAZ5X-142" at bounding box center [188, 63] width 94 height 10
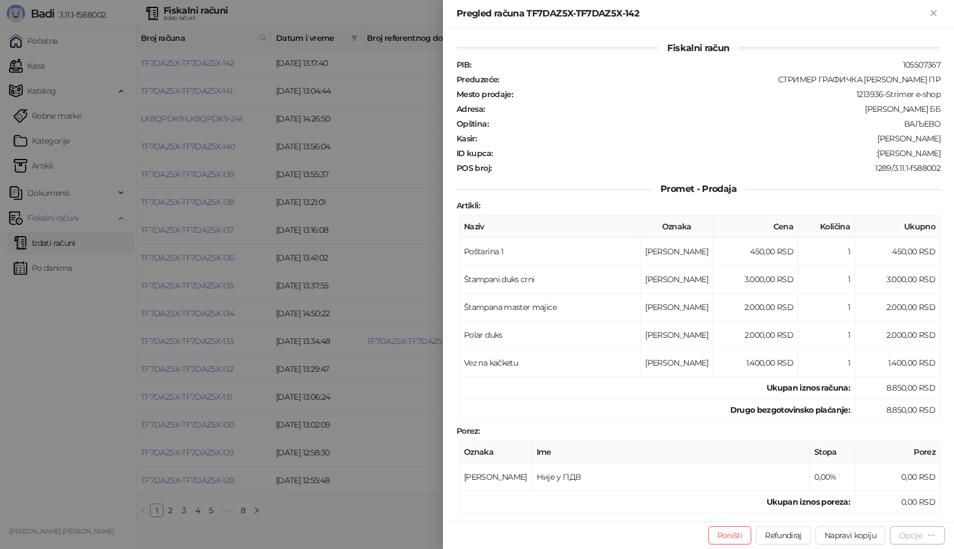
click at [913, 539] on div "Opcije" at bounding box center [910, 535] width 23 height 10
click at [848, 514] on span "Preuzmi u PDF formatu" at bounding box center [877, 512] width 116 height 12
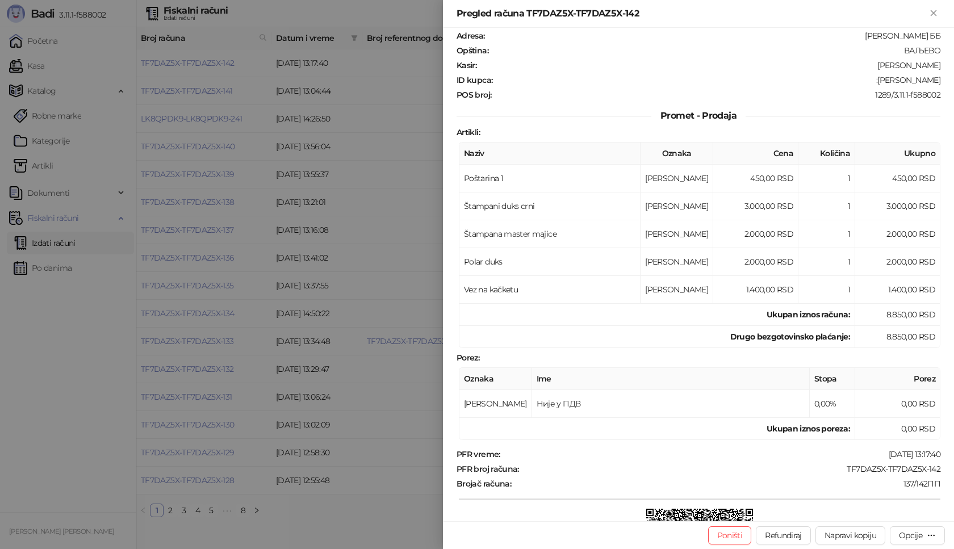
scroll to position [170, 0]
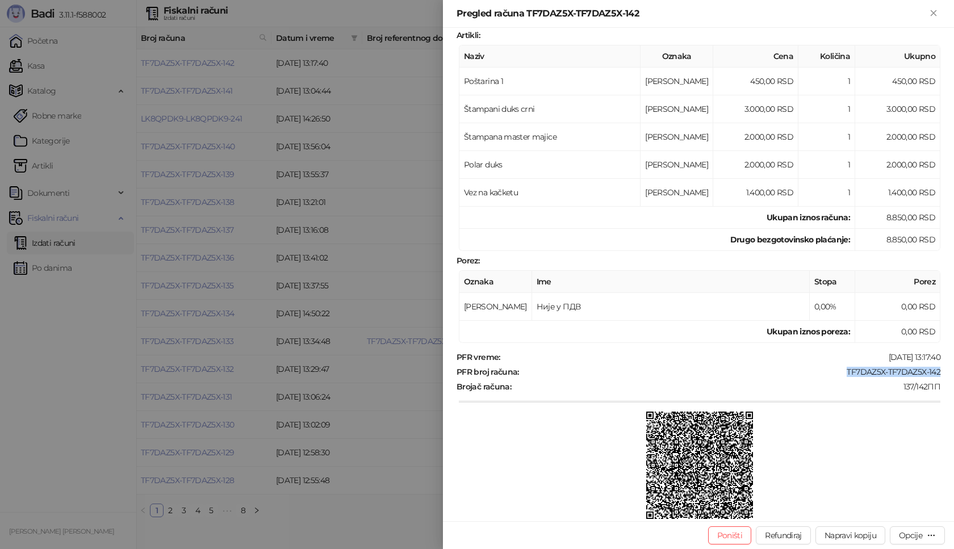
drag, startPoint x: 838, startPoint y: 374, endPoint x: 941, endPoint y: 376, distance: 102.8
click at [941, 376] on div "Fiskalni račun PIB : 105507367 Preduzeće : СТРИМЕР ГРАФИЧКА РАДЊА [PERSON_NAME]…" at bounding box center [698, 274] width 511 height 493
copy div "TF7DAZ5X-TF7DAZ5X-142"
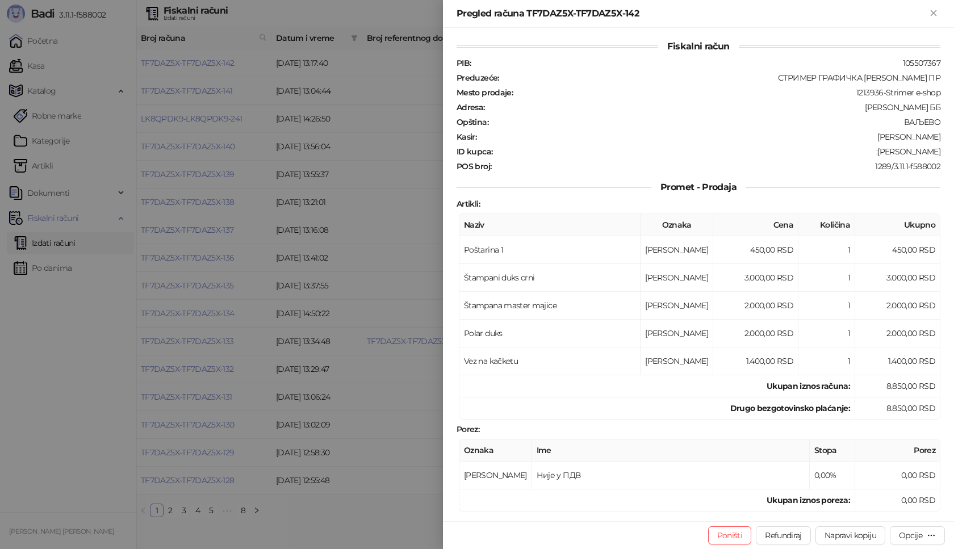
scroll to position [0, 0]
drag, startPoint x: 885, startPoint y: 154, endPoint x: 940, endPoint y: 154, distance: 55.1
click at [940, 154] on div "Fiskalni račun PIB : 105507367 Preduzeće : СТРИМЕР ГРАФИЧКА РАДЊА [PERSON_NAME]…" at bounding box center [698, 274] width 511 height 493
copy div "[PERSON_NAME]"
